Goal: Information Seeking & Learning: Check status

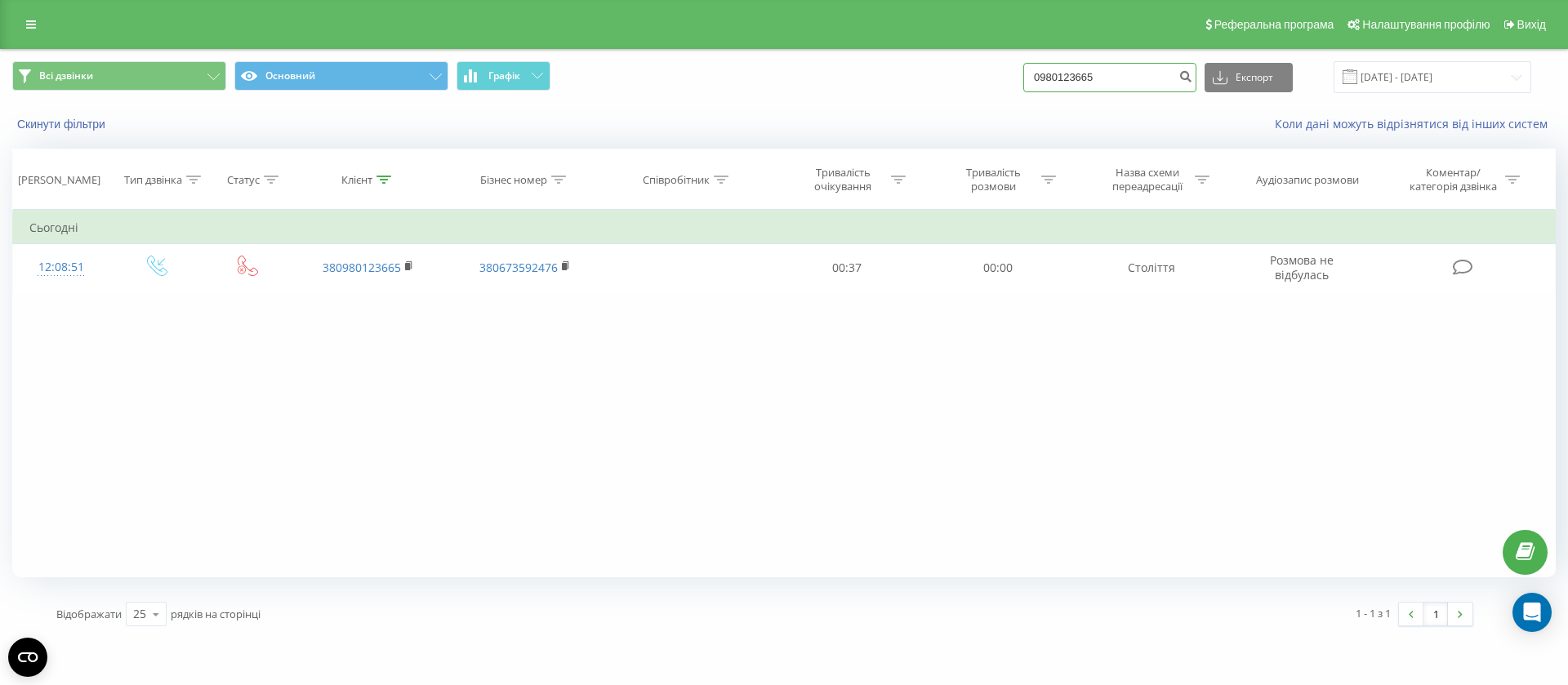
drag, startPoint x: 1135, startPoint y: 71, endPoint x: 1033, endPoint y: 69, distance: 102.0
click at [1033, 69] on div "Всі дзвінки Основний Графік 0980123665 Експорт .csv .xls .xlsx 22.06.2025 - 22.…" at bounding box center [784, 77] width 1543 height 32
paste input "79450259"
type input "0979450259"
click at [1192, 75] on icon "submit" at bounding box center [1185, 74] width 14 height 10
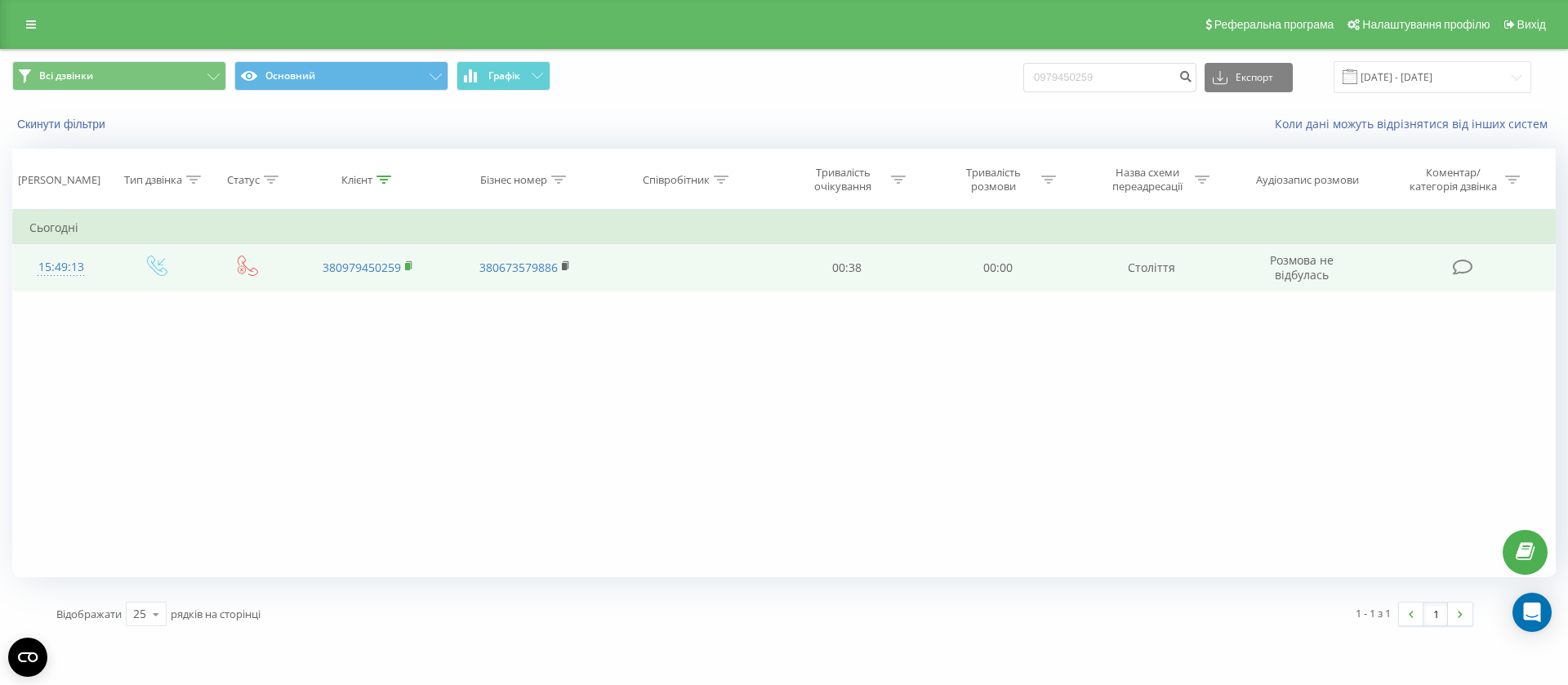
click at [411, 263] on icon at bounding box center [408, 264] width 6 height 7
click at [410, 264] on rect at bounding box center [408, 266] width 5 height 7
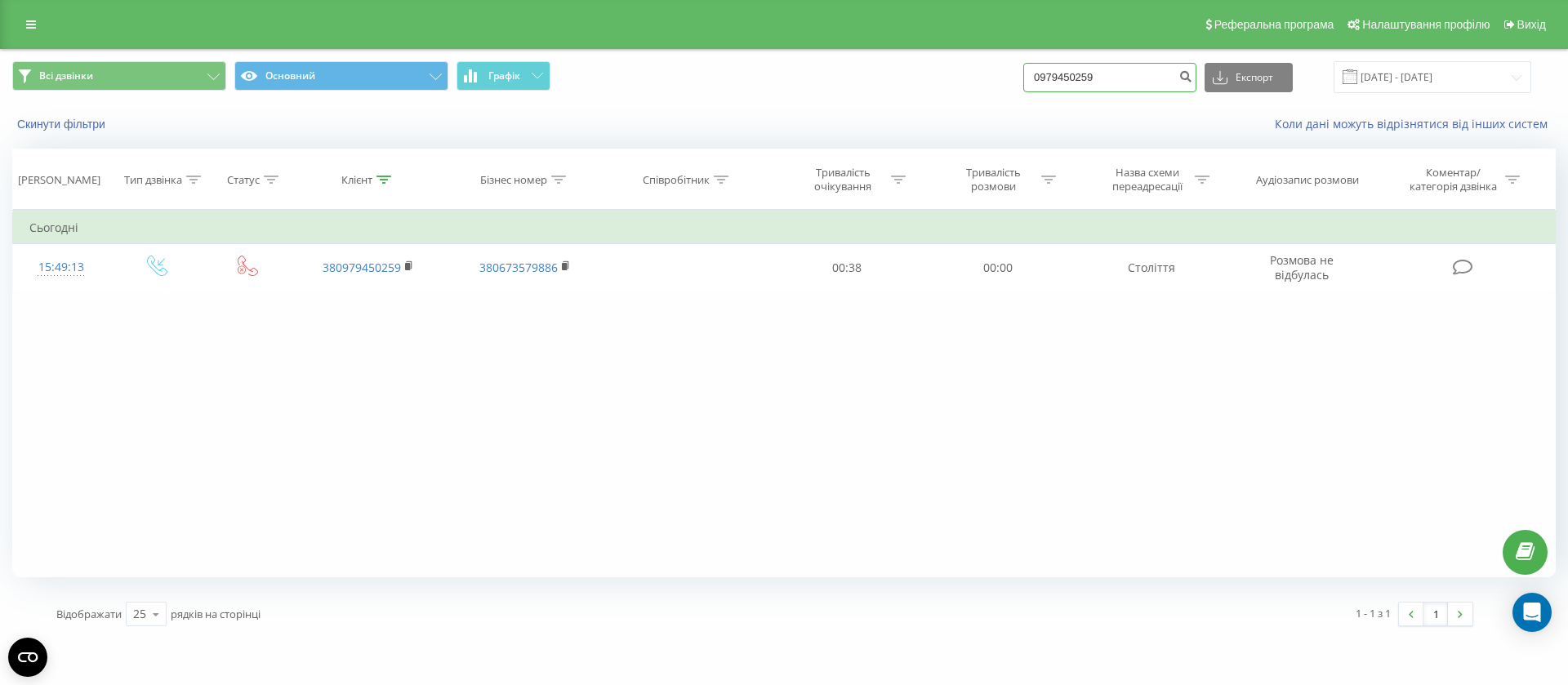
drag, startPoint x: 1120, startPoint y: 67, endPoint x: 1003, endPoint y: 76, distance: 117.3
click at [1012, 76] on div "Всі дзвінки Основний Графік 0979450259 Експорт .csv .xls .xlsx [DATE] - [DATE]" at bounding box center [784, 77] width 1543 height 32
type input "3665"
click at [1192, 76] on icon "submit" at bounding box center [1185, 74] width 14 height 10
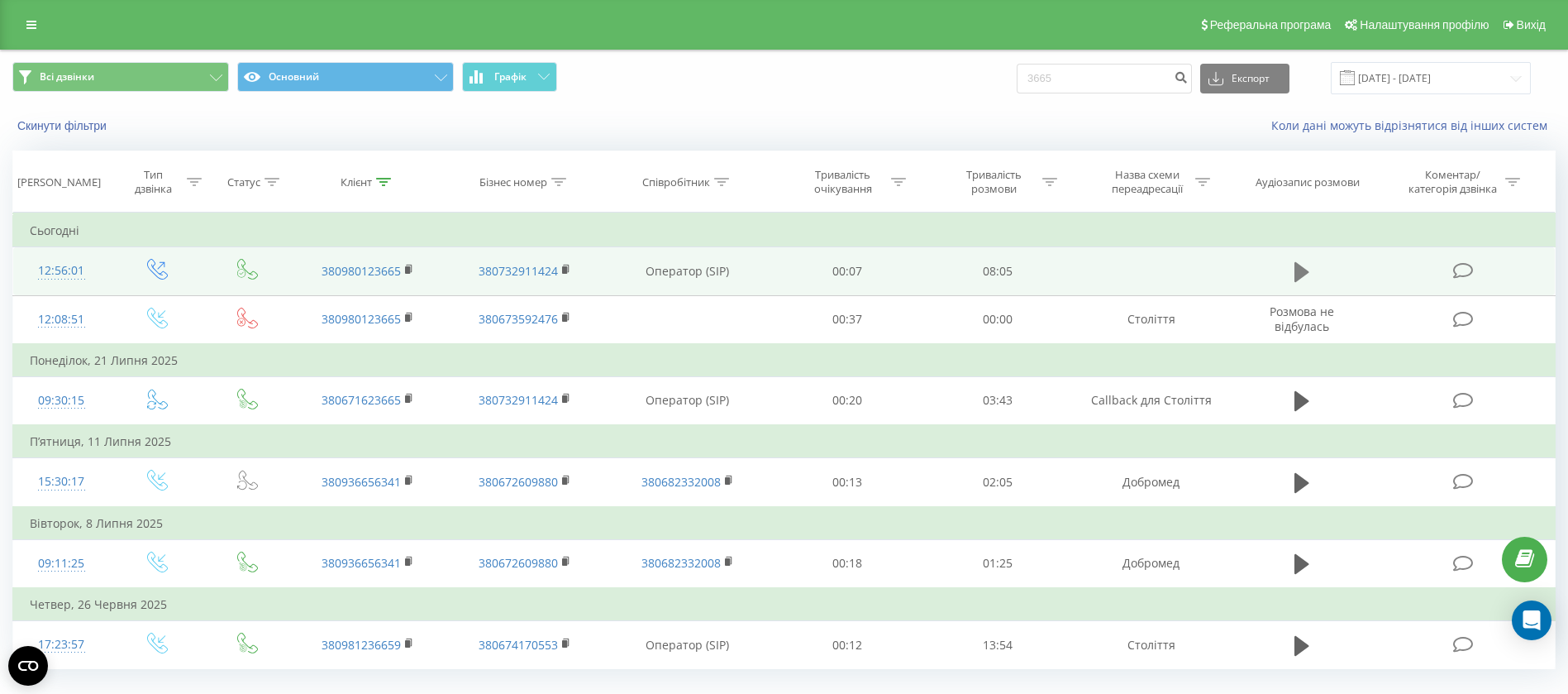
click at [1299, 269] on icon at bounding box center [1302, 272] width 15 height 20
